Goal: Transaction & Acquisition: Purchase product/service

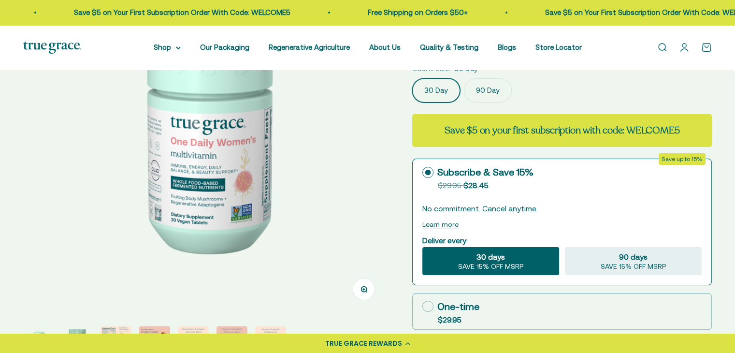
click at [321, 153] on img at bounding box center [206, 131] width 366 height 366
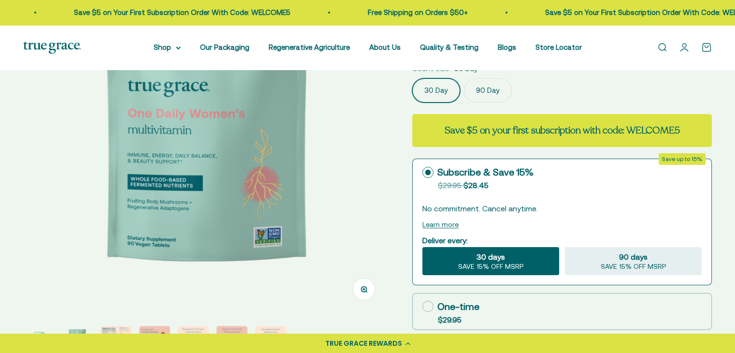
click at [321, 152] on img at bounding box center [206, 131] width 366 height 366
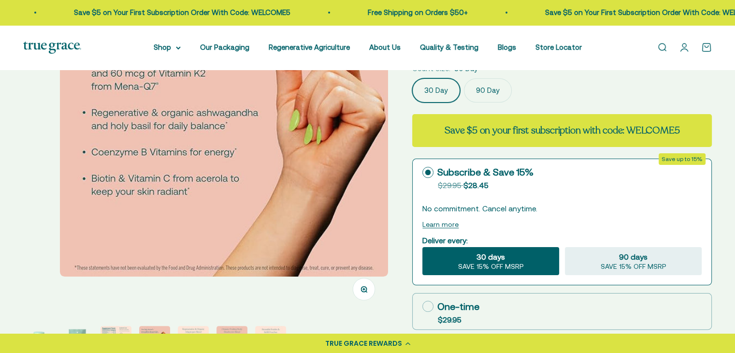
scroll to position [0, 1132]
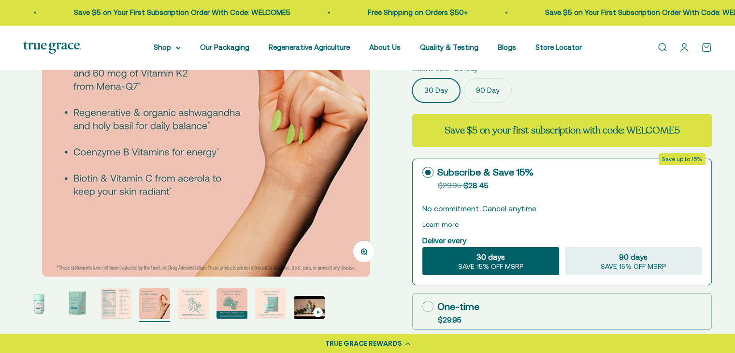
click at [114, 306] on img "Go to item 3" at bounding box center [115, 303] width 31 height 31
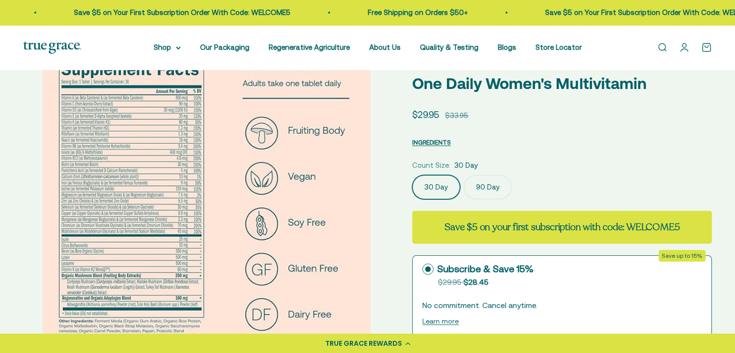
scroll to position [0, 754]
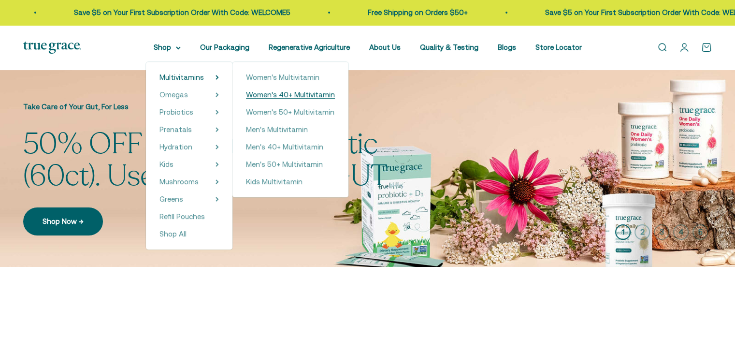
click at [274, 93] on span "Women's 40+ Multivitamin" at bounding box center [290, 94] width 89 height 8
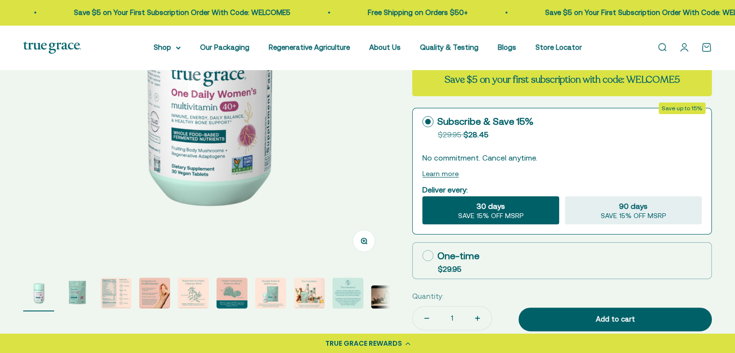
scroll to position [290, 0]
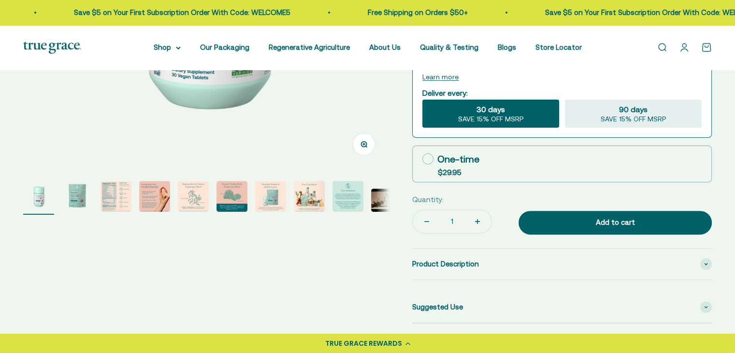
click at [106, 193] on img "Go to item 3" at bounding box center [115, 196] width 31 height 31
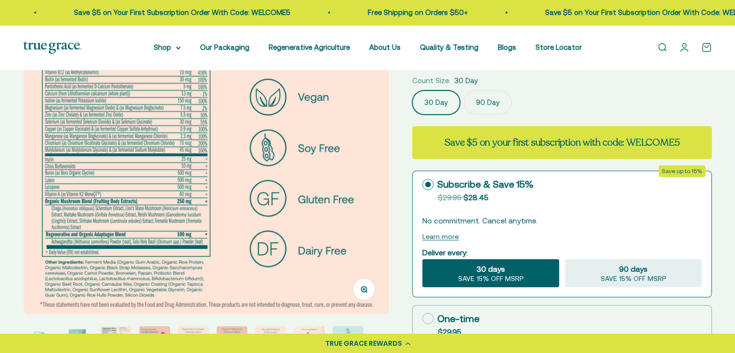
scroll to position [97, 0]
